Goal: Information Seeking & Learning: Learn about a topic

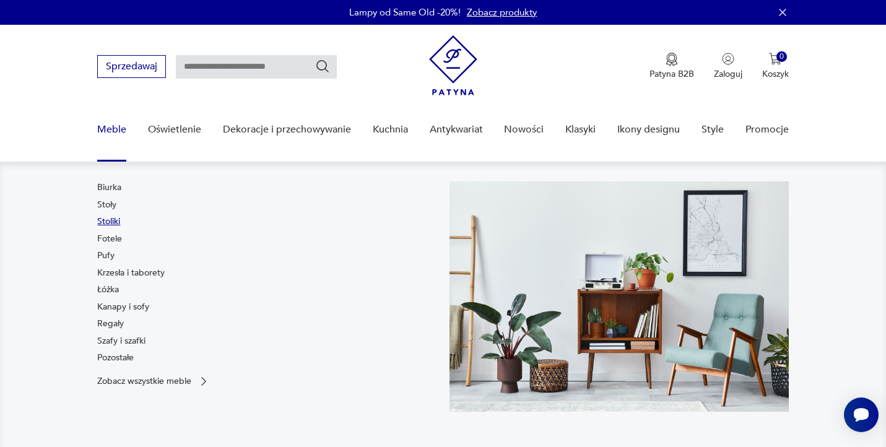
click at [112, 220] on link "Stoliki" at bounding box center [108, 222] width 23 height 12
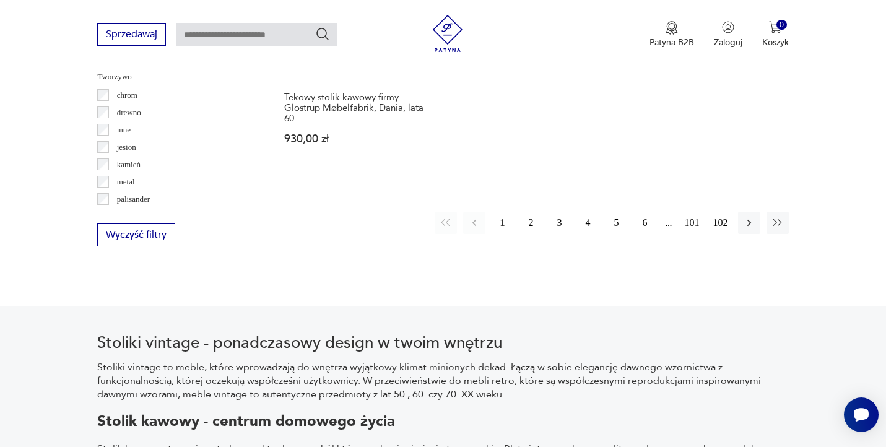
scroll to position [1975, 0]
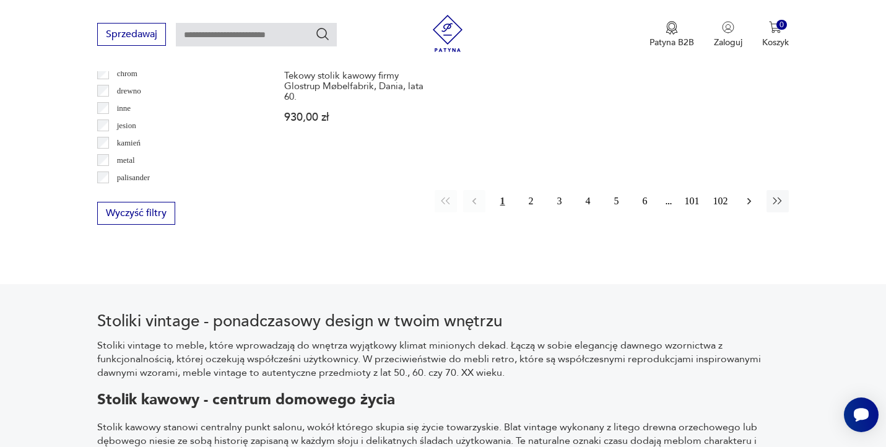
click at [748, 198] on icon "button" at bounding box center [749, 201] width 4 height 7
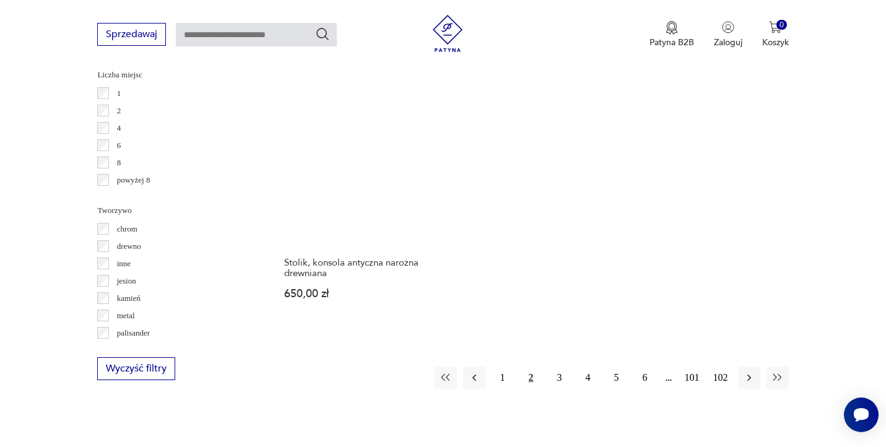
scroll to position [1821, 0]
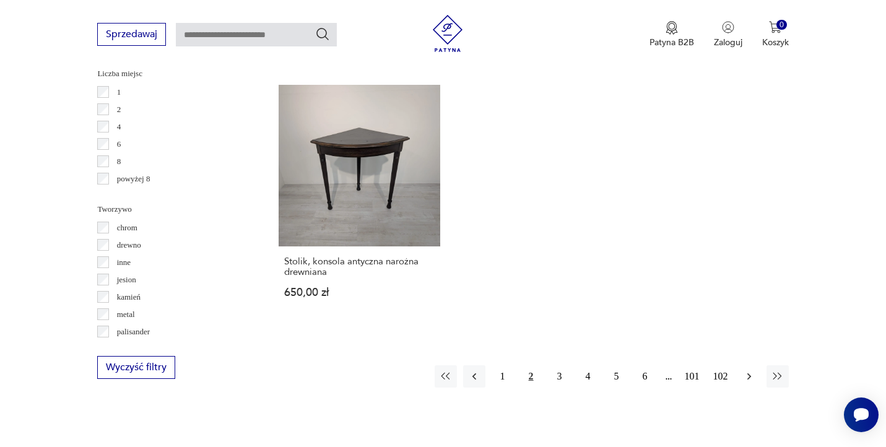
click at [748, 374] on icon "button" at bounding box center [749, 377] width 4 height 7
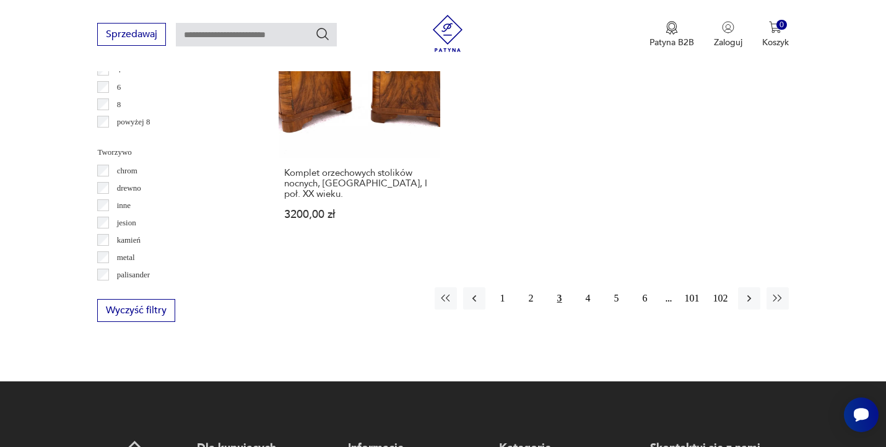
scroll to position [1885, 0]
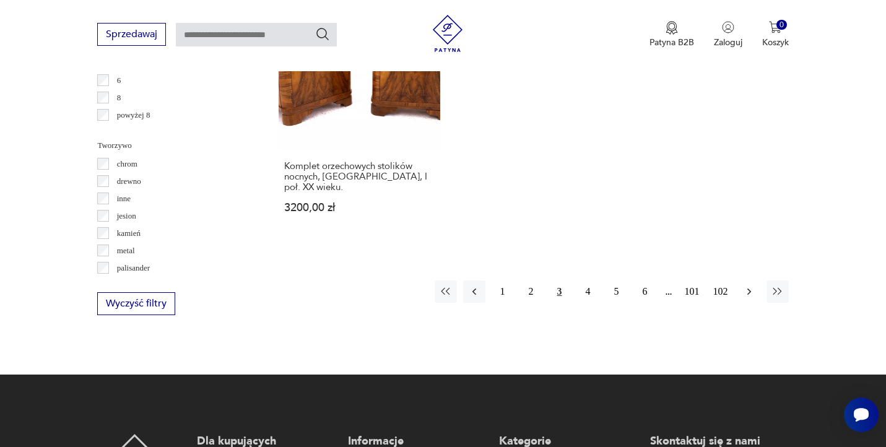
click at [746, 286] on icon "button" at bounding box center [749, 292] width 12 height 12
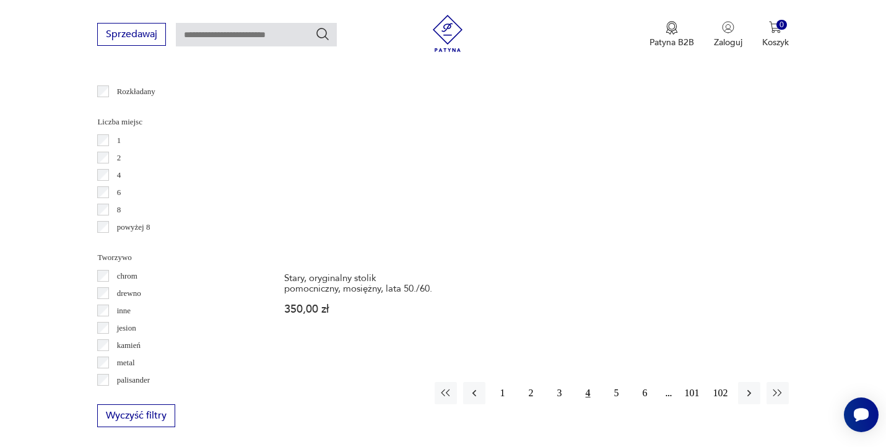
scroll to position [1776, 0]
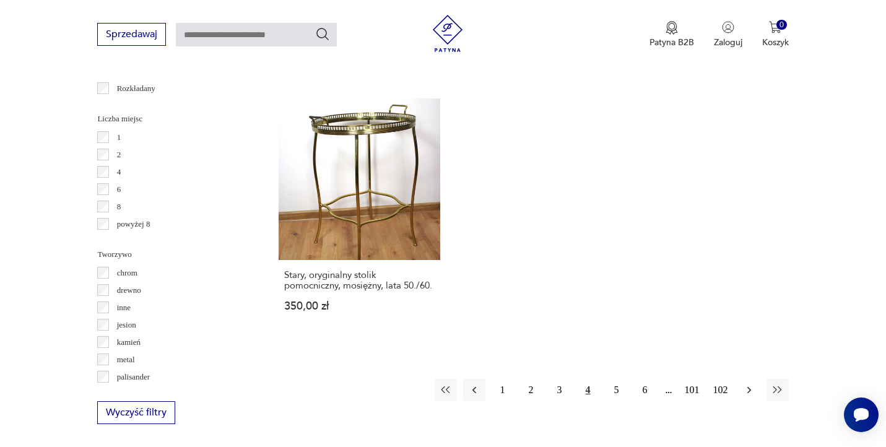
click at [753, 384] on icon "button" at bounding box center [749, 390] width 12 height 12
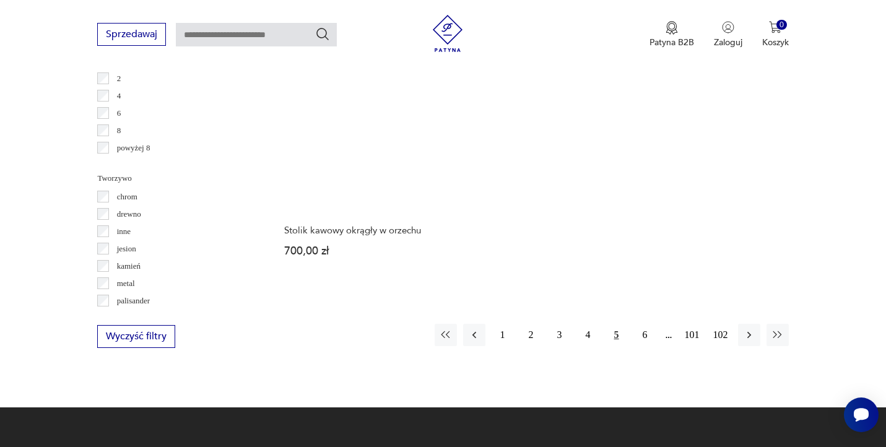
scroll to position [1854, 0]
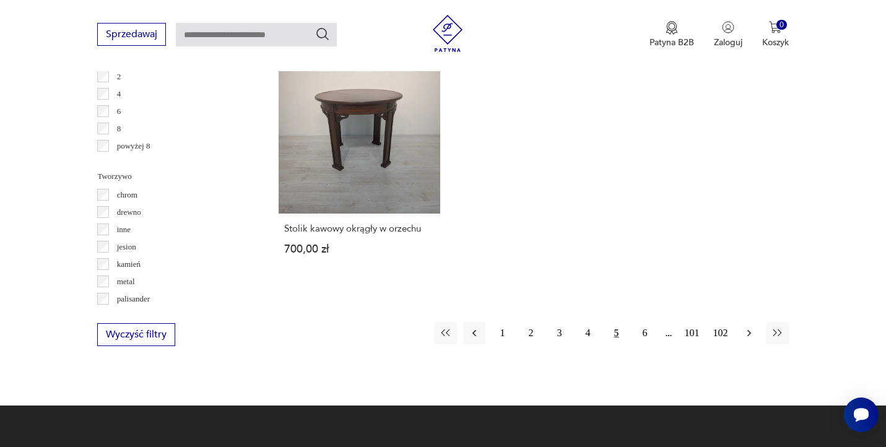
click at [753, 327] on icon "button" at bounding box center [749, 333] width 12 height 12
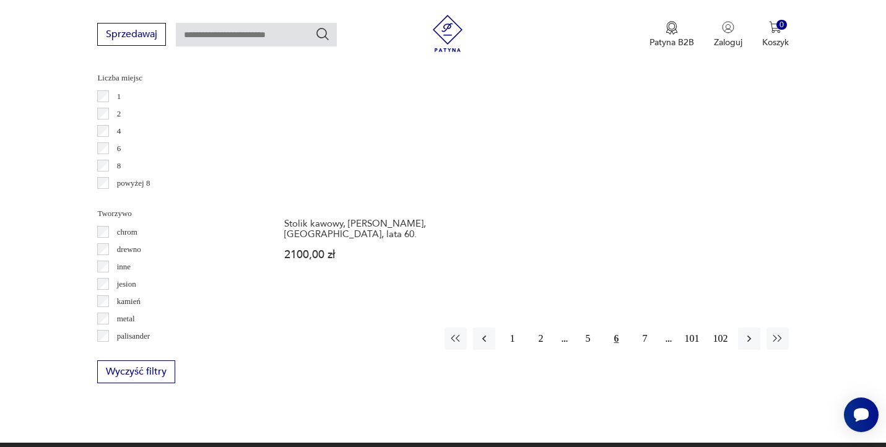
scroll to position [1819, 0]
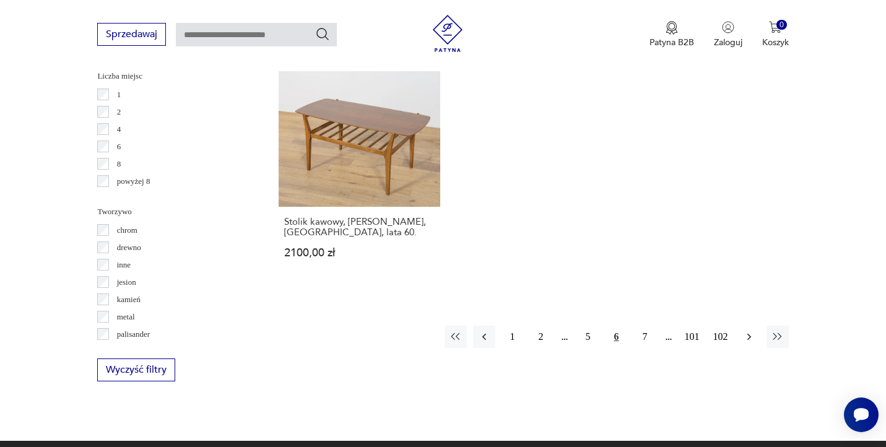
click at [748, 334] on icon "button" at bounding box center [749, 337] width 4 height 7
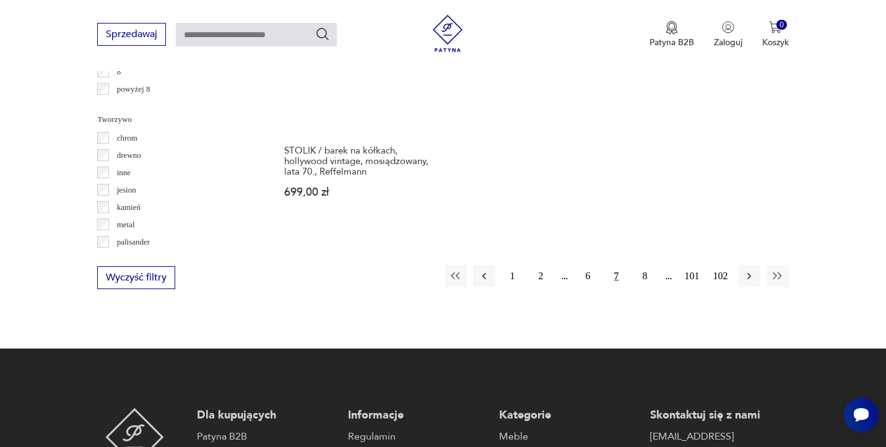
scroll to position [1916, 0]
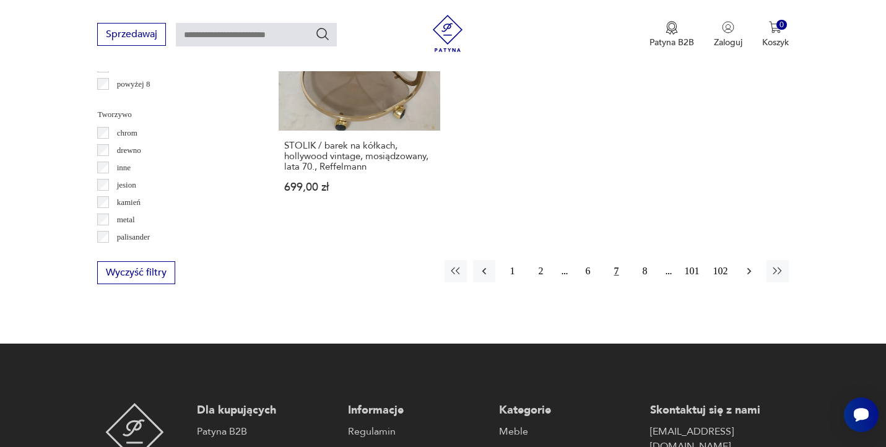
click at [748, 265] on icon "button" at bounding box center [749, 271] width 12 height 12
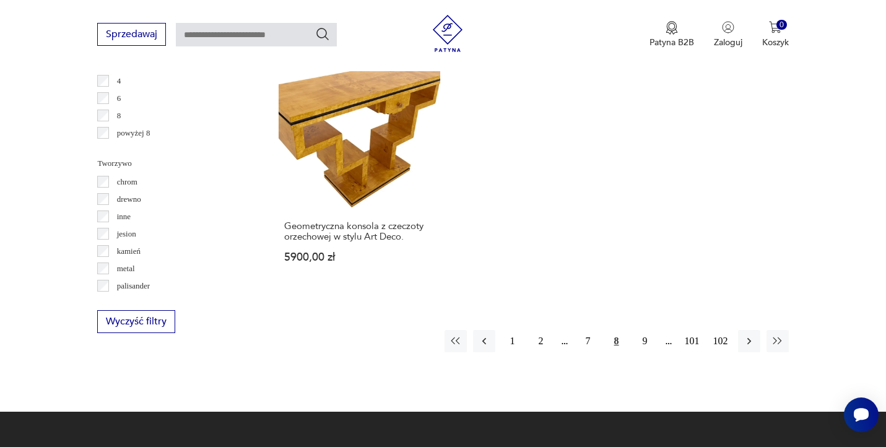
scroll to position [1869, 0]
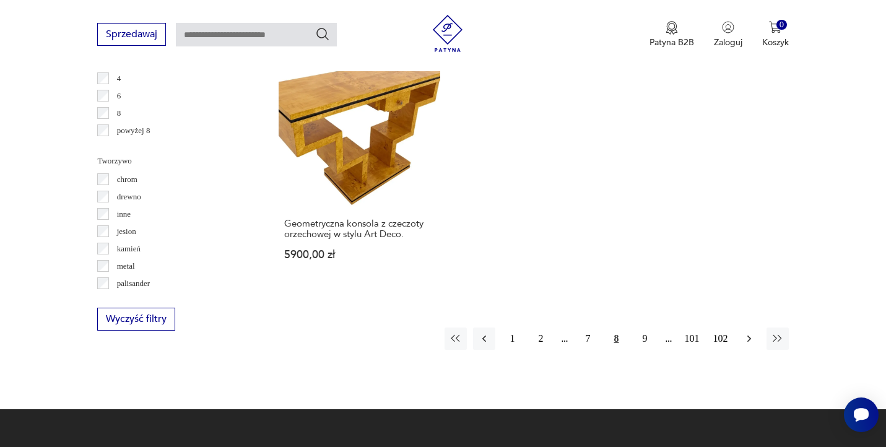
click at [753, 333] on icon "button" at bounding box center [749, 339] width 12 height 12
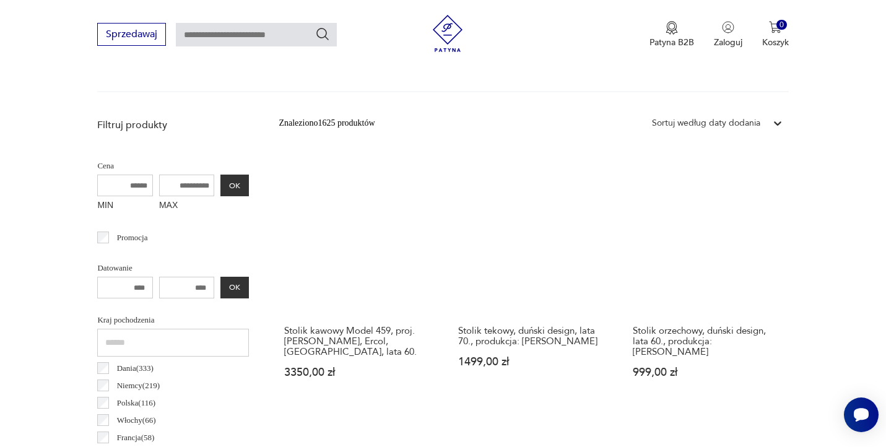
scroll to position [437, 0]
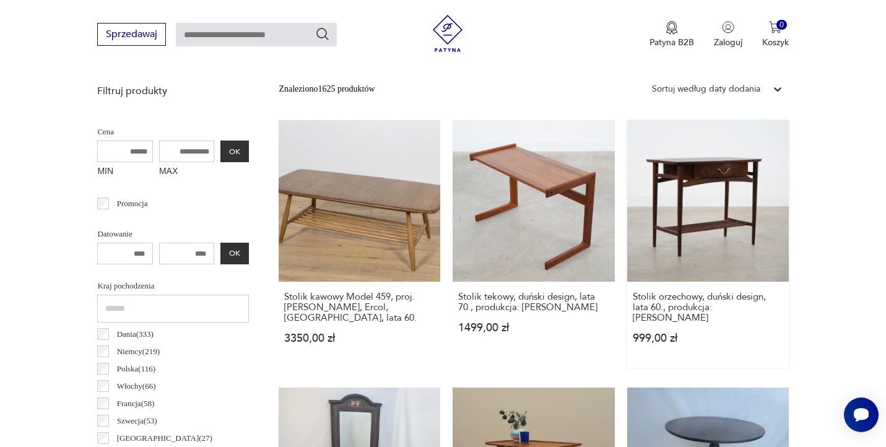
click at [724, 210] on link "Stolik orzechowy, duński design, lata 60., produkcja: Dania 999,00 zł" at bounding box center [709, 244] width 162 height 248
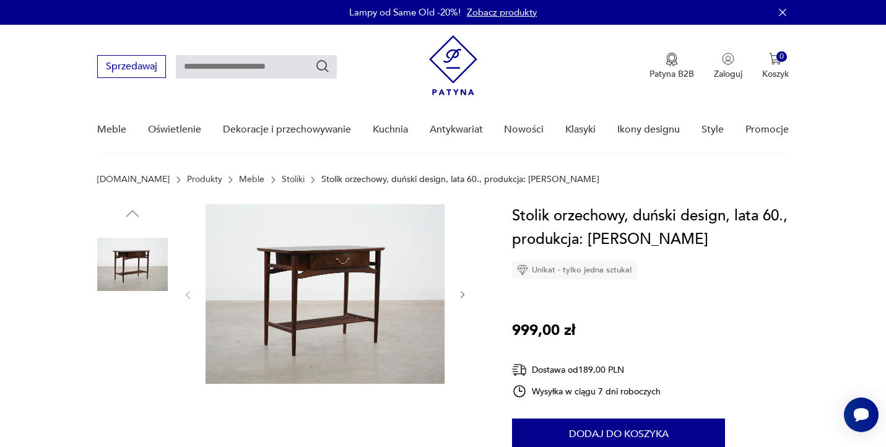
click at [139, 272] on img at bounding box center [132, 264] width 71 height 71
click at [288, 286] on img at bounding box center [325, 294] width 239 height 180
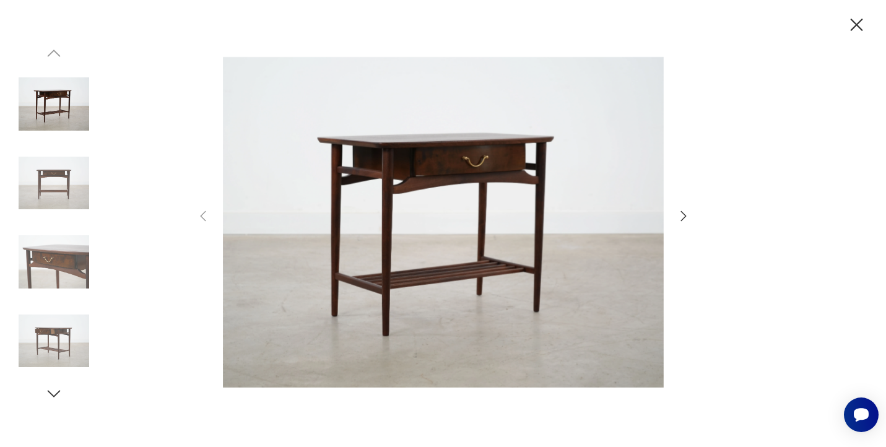
click at [684, 217] on icon "button" at bounding box center [683, 216] width 15 height 15
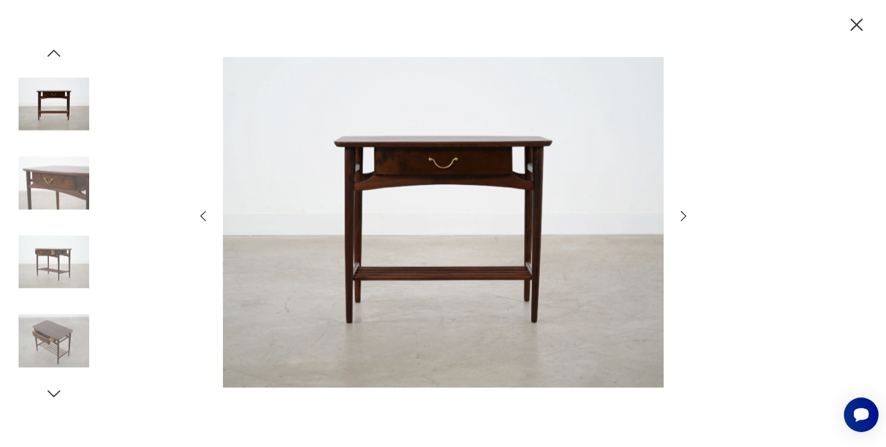
click at [684, 217] on icon "button" at bounding box center [683, 216] width 15 height 15
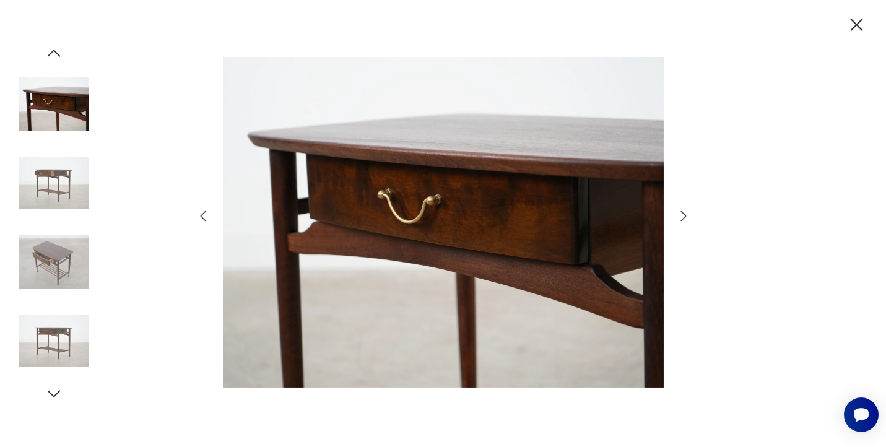
click at [684, 217] on icon "button" at bounding box center [683, 216] width 15 height 15
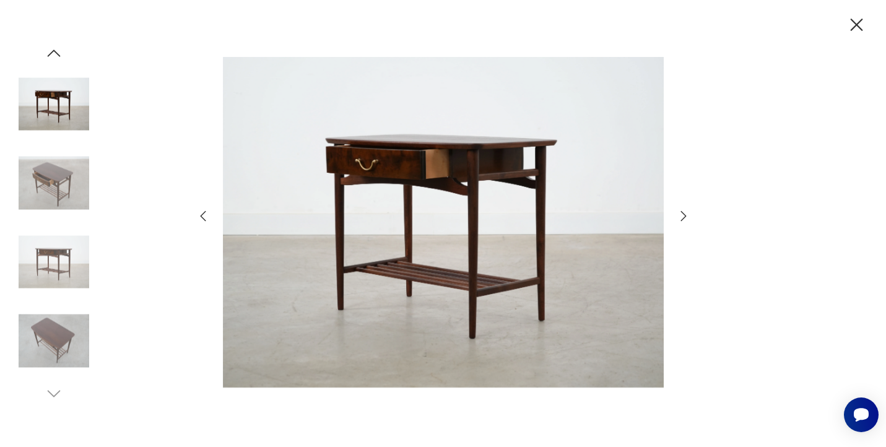
click at [684, 217] on icon "button" at bounding box center [683, 216] width 15 height 15
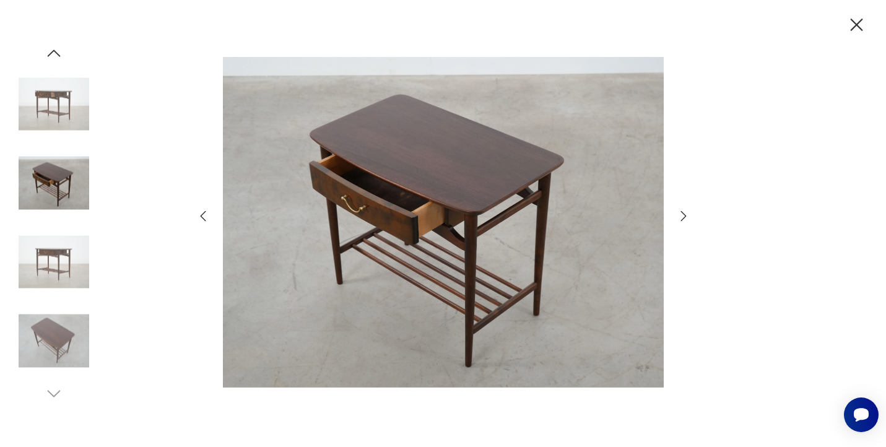
click at [684, 217] on icon "button" at bounding box center [683, 216] width 15 height 15
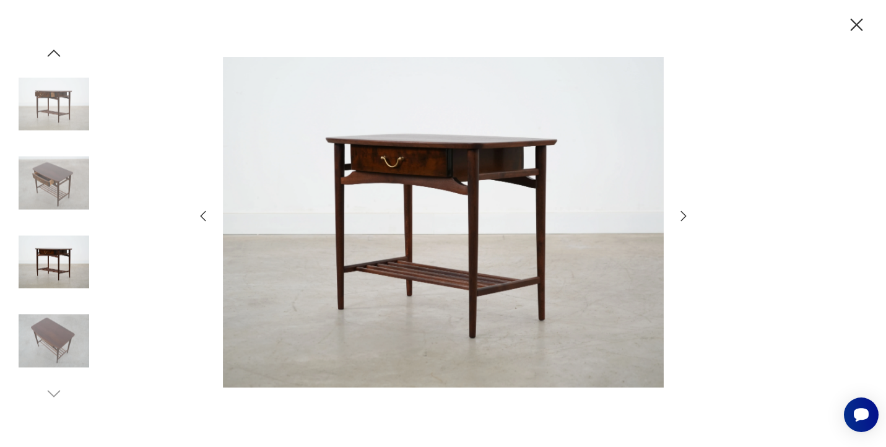
click at [684, 217] on icon "button" at bounding box center [683, 216] width 15 height 15
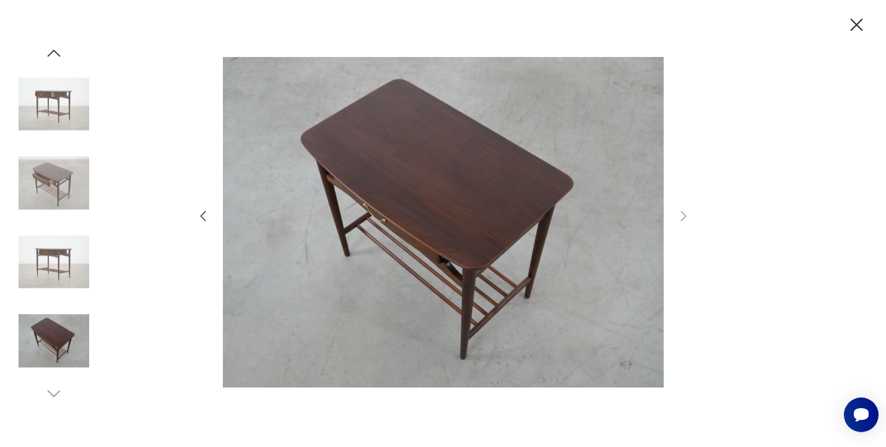
click at [857, 22] on icon "button" at bounding box center [857, 25] width 22 height 22
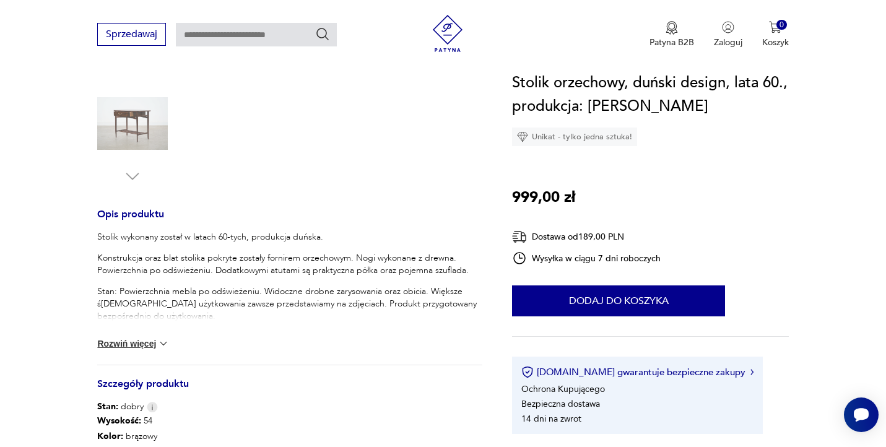
scroll to position [378, 0]
click at [146, 345] on button "Rozwiń więcej" at bounding box center [133, 343] width 72 height 12
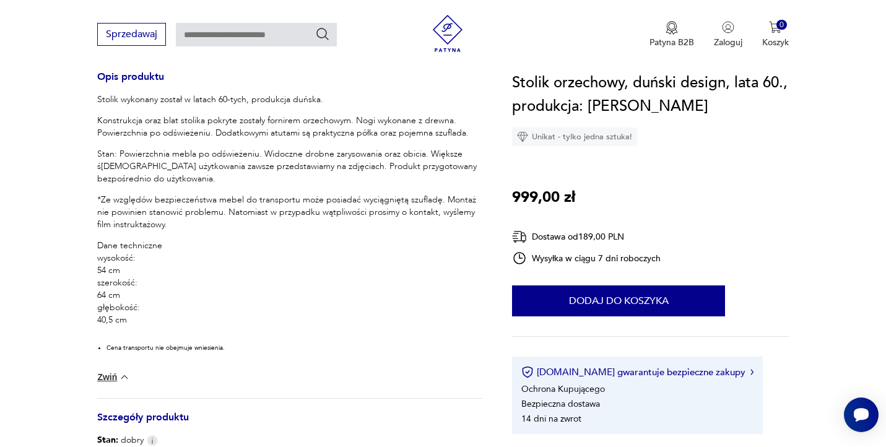
scroll to position [518, 0]
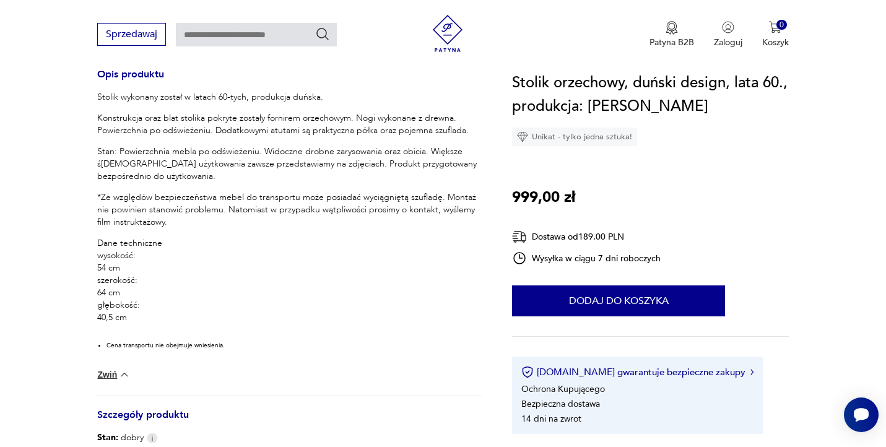
scroll to position [437, 0]
